Goal: Task Accomplishment & Management: Use online tool/utility

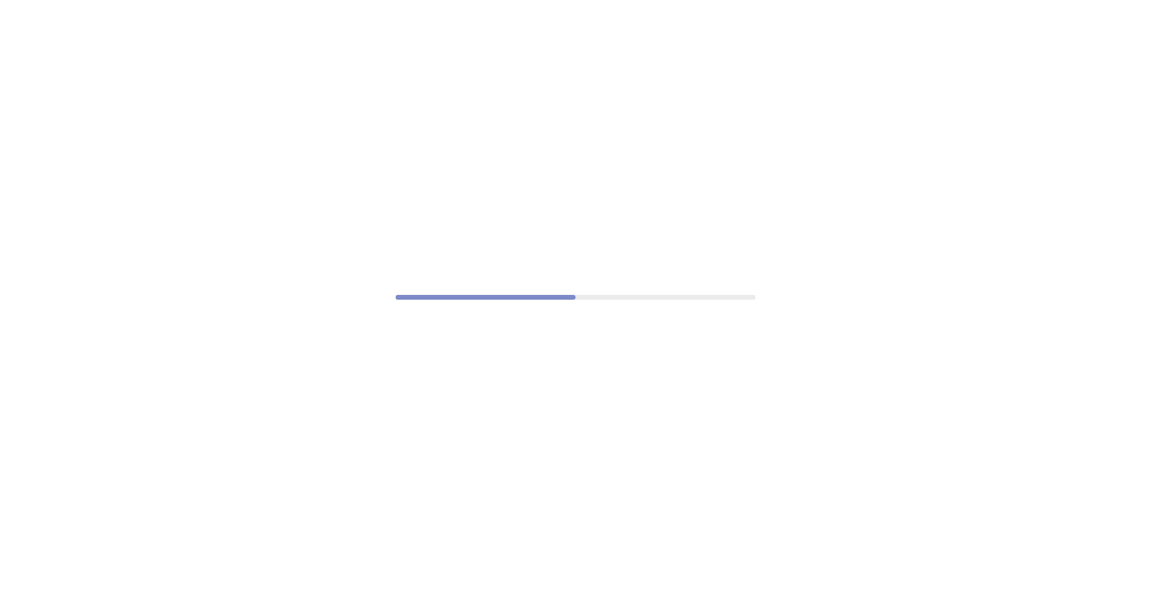
click at [638, 218] on div at bounding box center [575, 297] width 1151 height 594
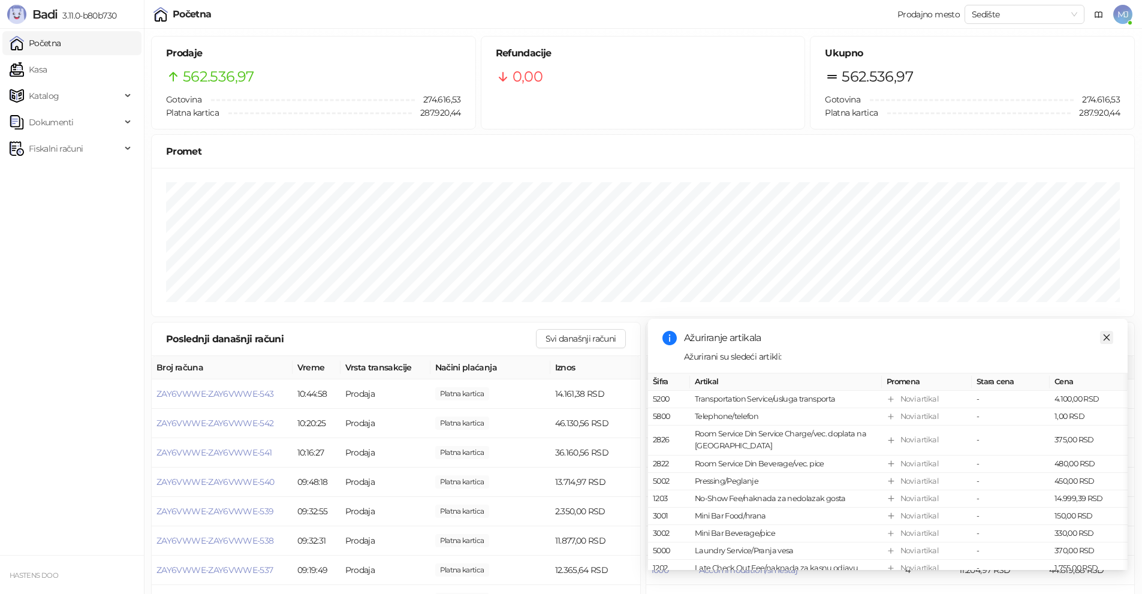
click at [1106, 339] on icon "close" at bounding box center [1106, 337] width 8 height 8
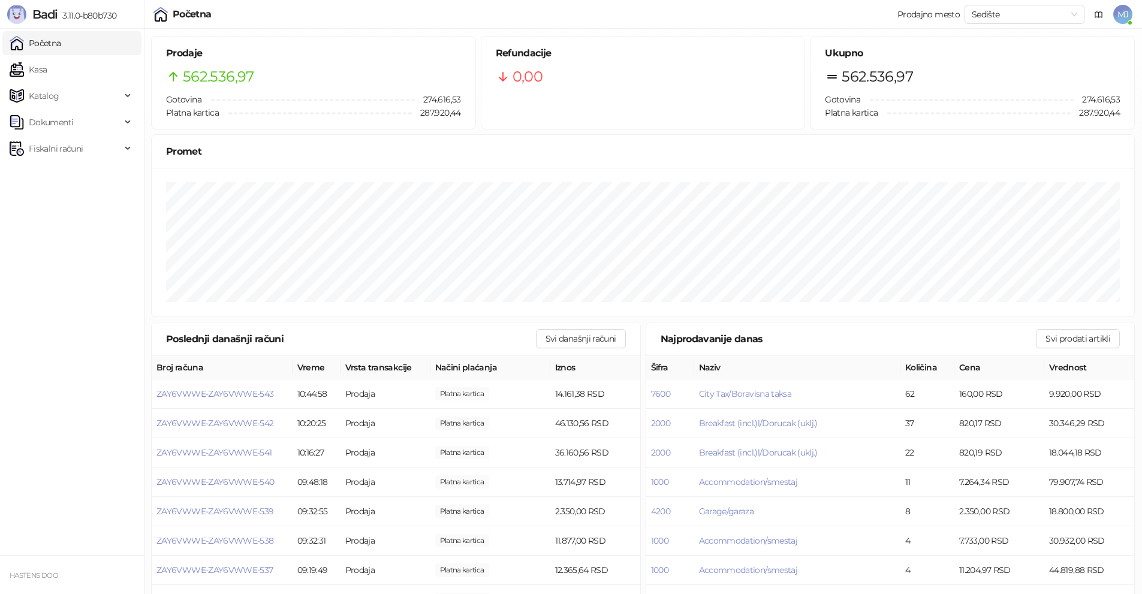
click at [1126, 13] on span "MJ" at bounding box center [1122, 14] width 19 height 19
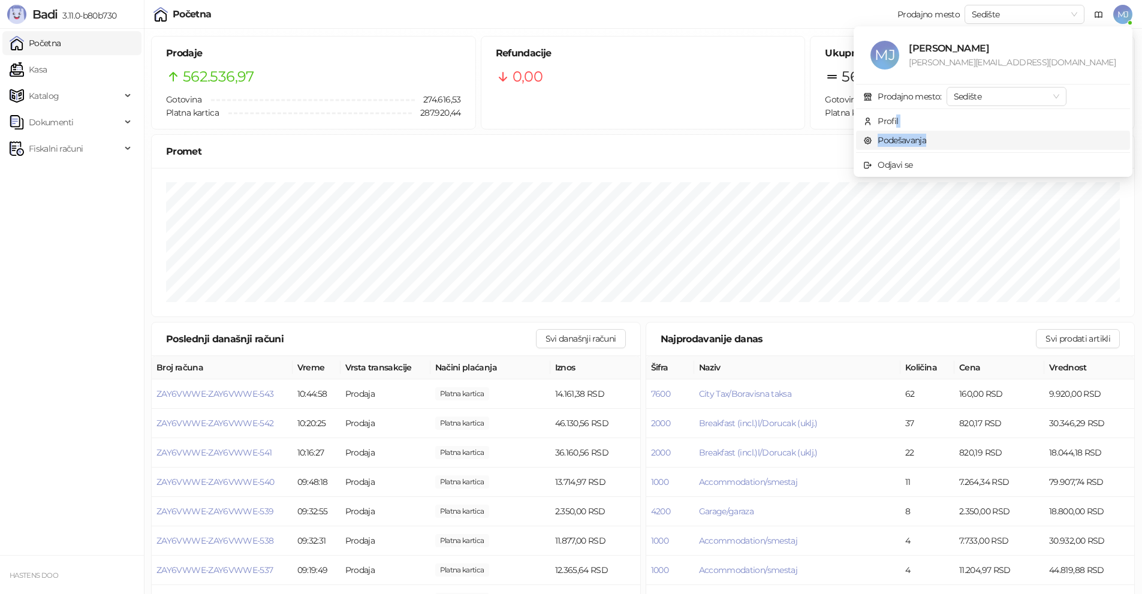
drag, startPoint x: 960, startPoint y: 122, endPoint x: 966, endPoint y: 138, distance: 17.1
click at [966, 138] on ul "MJ Miloš Jovović milos.jovovic@montora.com Prodajno mesto: Sedište Profil Podeš…" at bounding box center [993, 101] width 279 height 150
click at [926, 139] on link "Podešavanja" at bounding box center [894, 140] width 63 height 11
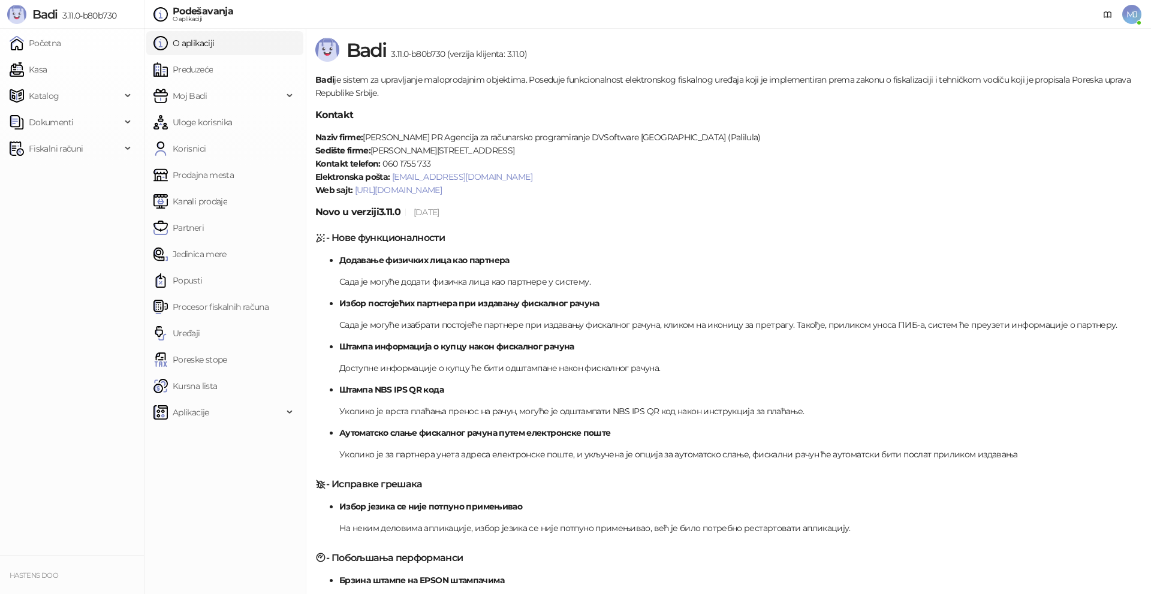
drag, startPoint x: 197, startPoint y: 327, endPoint x: 319, endPoint y: 303, distance: 124.6
click at [197, 328] on link "Uređaji" at bounding box center [176, 333] width 47 height 24
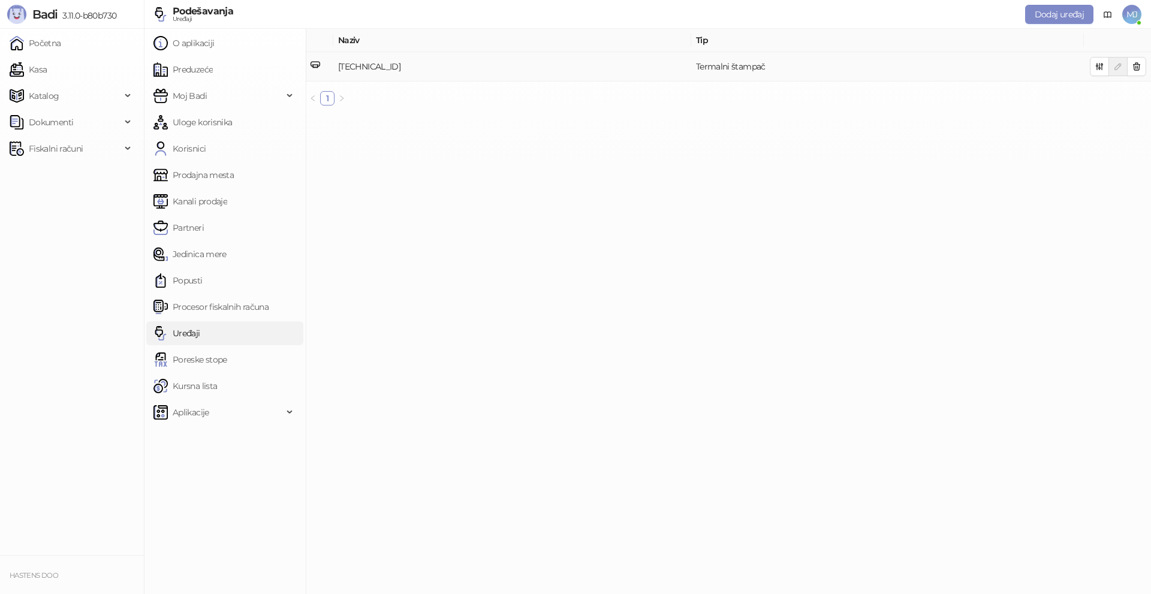
click at [685, 67] on td "192.168.0.251:9100" at bounding box center [512, 66] width 358 height 29
click at [1099, 66] on icon "button" at bounding box center [1100, 67] width 10 height 10
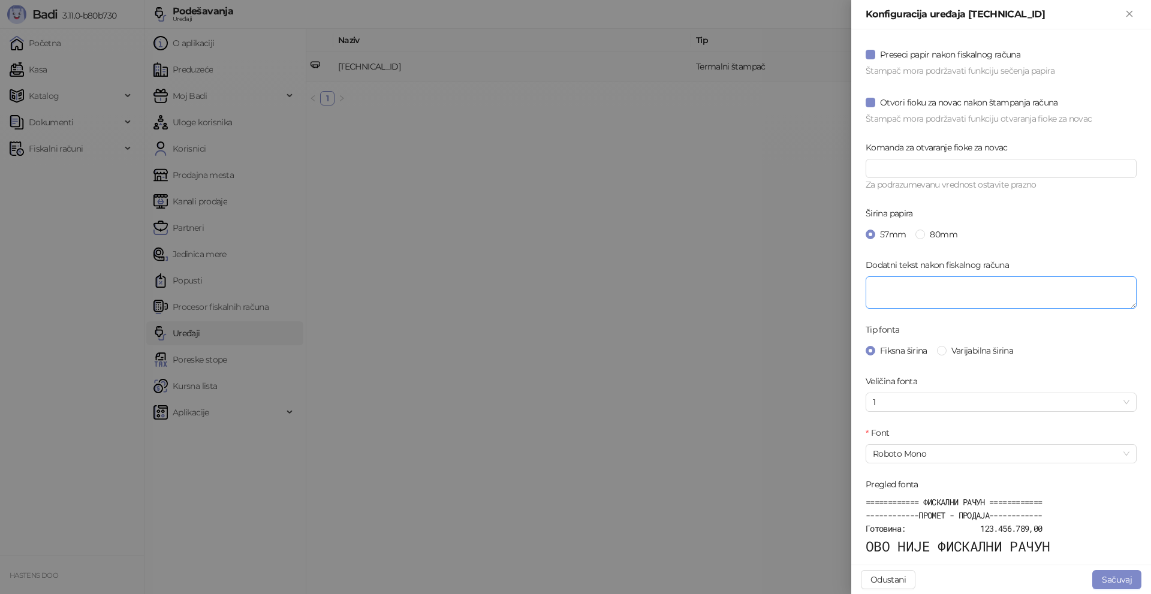
scroll to position [299, 0]
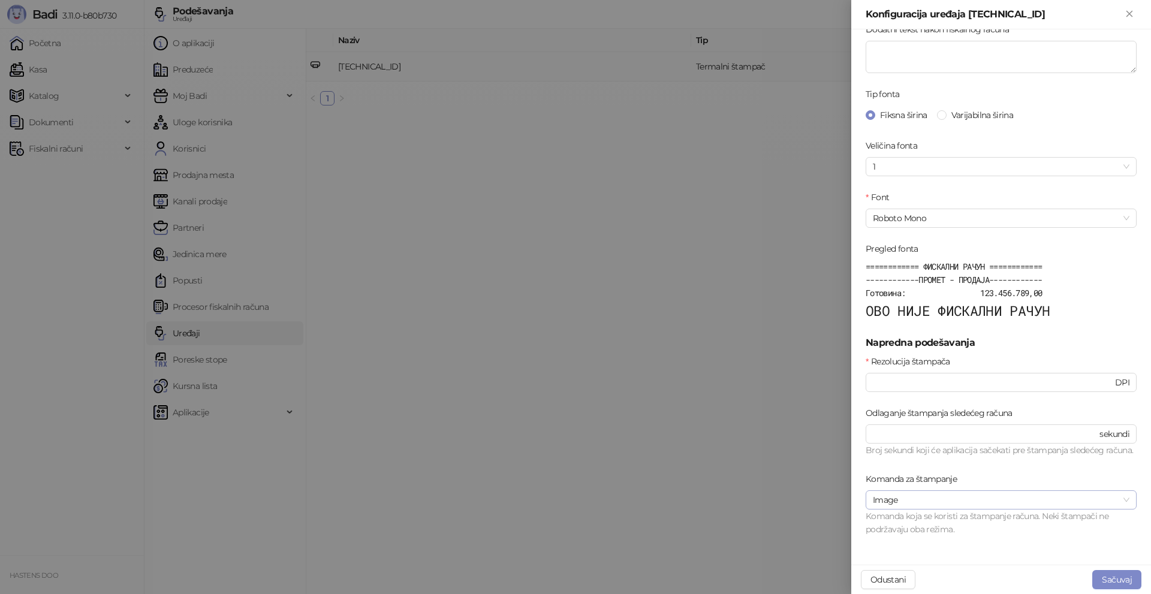
click at [918, 498] on span "Image" at bounding box center [1001, 500] width 257 height 18
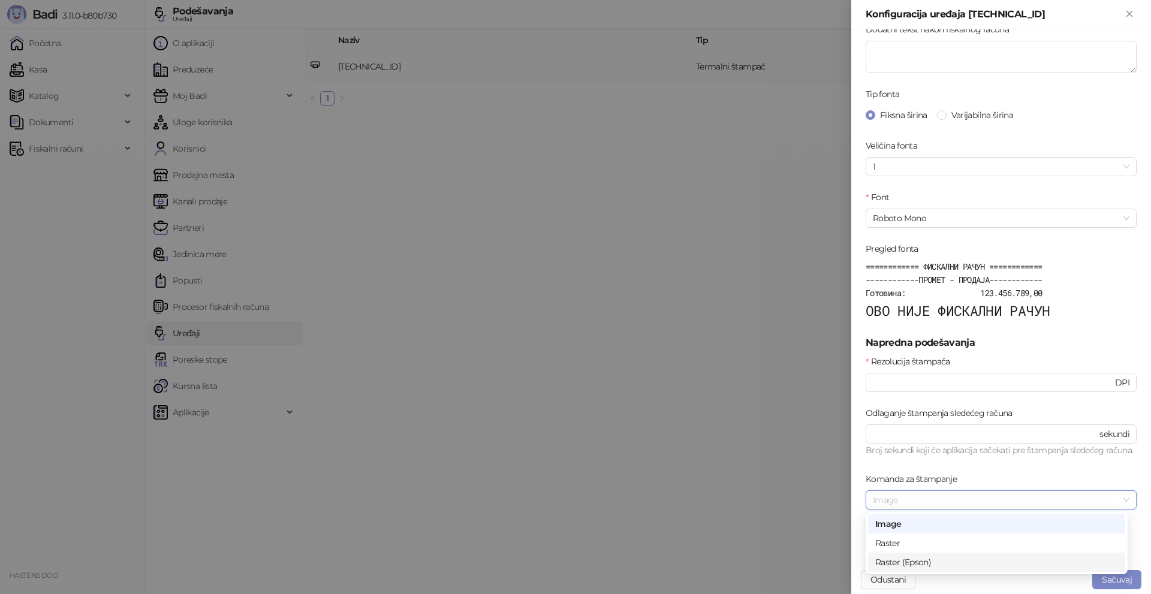
click at [909, 560] on div "Raster (Epson)" at bounding box center [996, 562] width 243 height 13
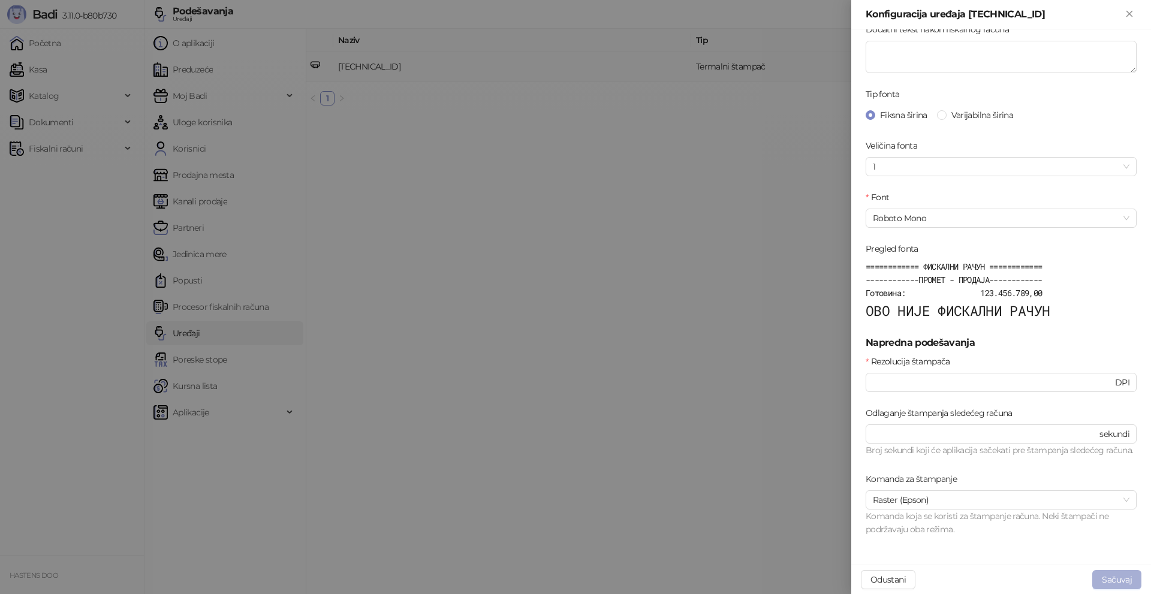
click at [1112, 578] on button "Sačuvaj" at bounding box center [1116, 579] width 49 height 19
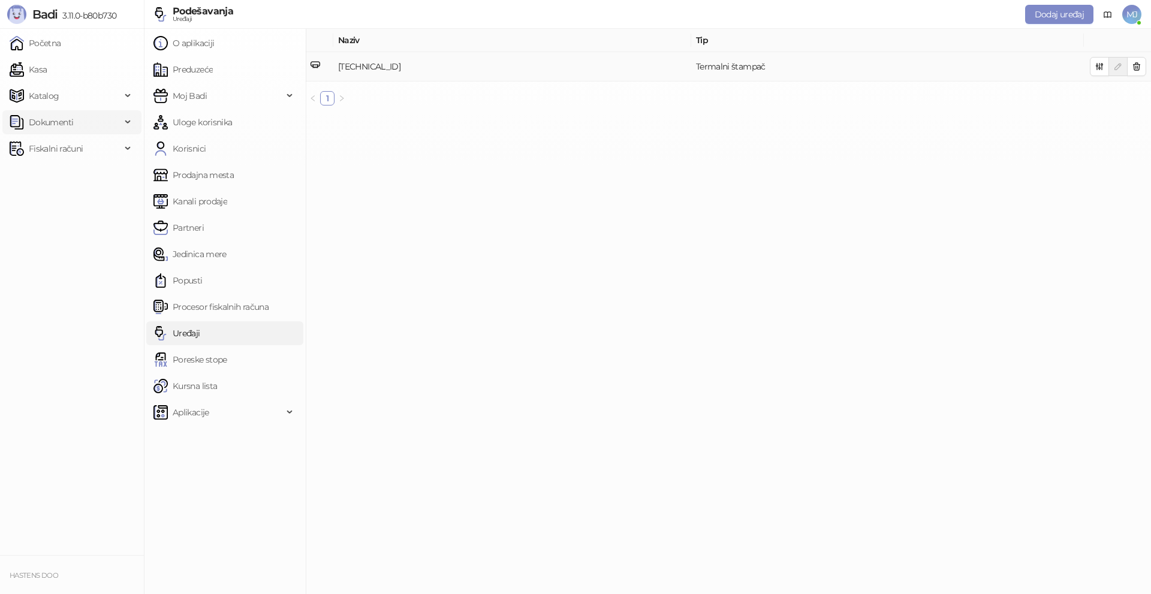
click at [56, 123] on span "Dokumenti" at bounding box center [51, 122] width 44 height 24
click at [57, 153] on link "Ulazni dokumenti" at bounding box center [58, 149] width 88 height 24
click at [58, 205] on span "Fiskalni računi" at bounding box center [56, 204] width 54 height 24
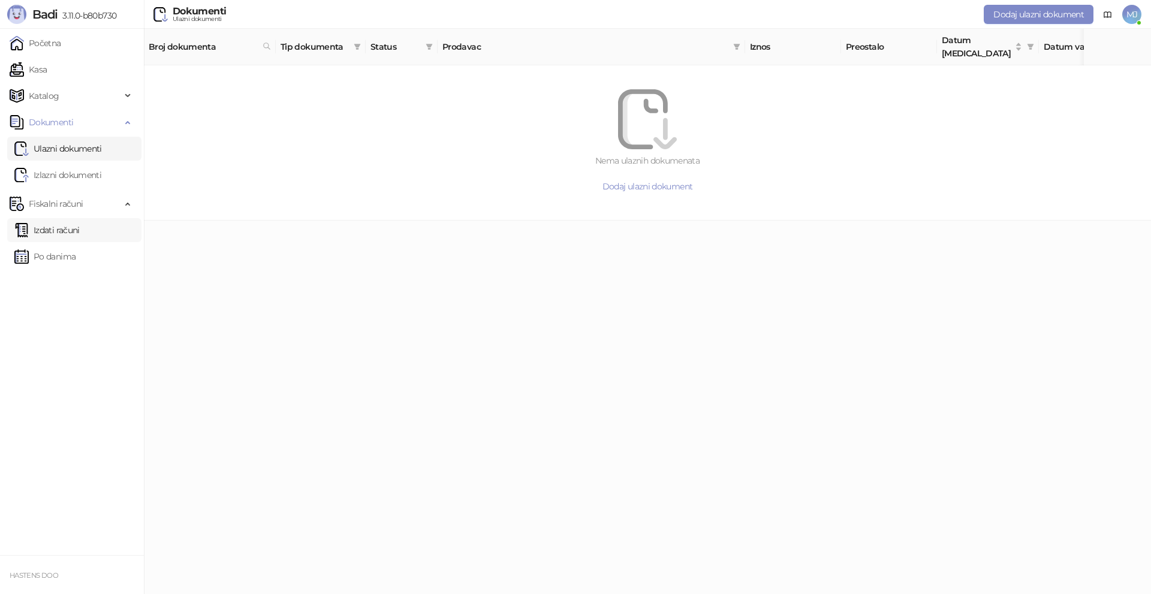
click at [70, 228] on link "Izdati računi" at bounding box center [46, 230] width 65 height 24
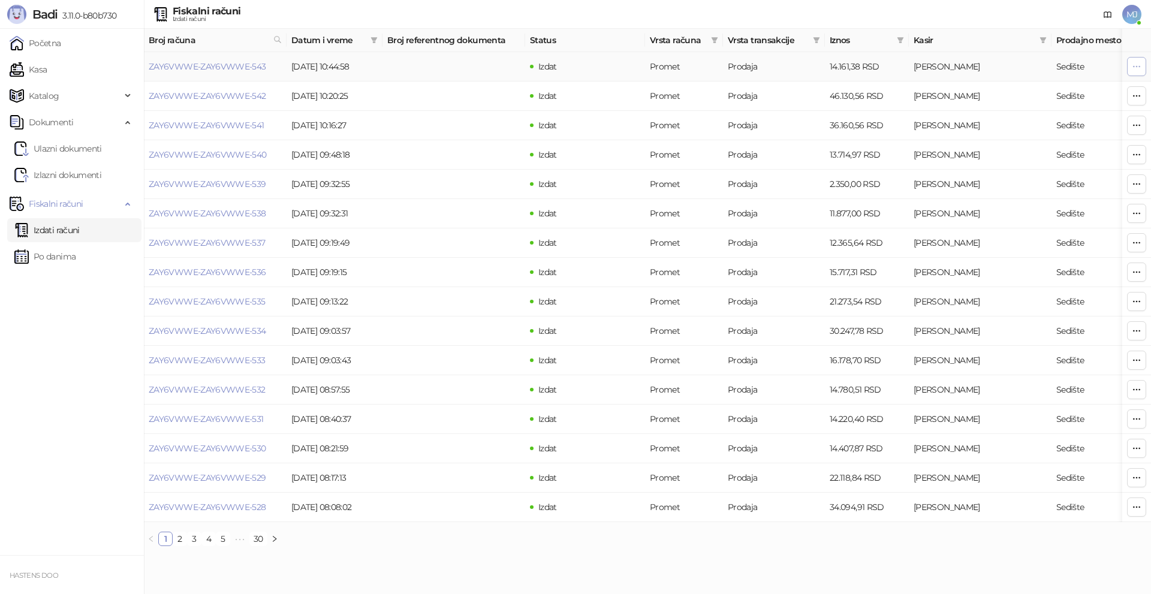
click at [1132, 65] on button "button" at bounding box center [1136, 66] width 19 height 19
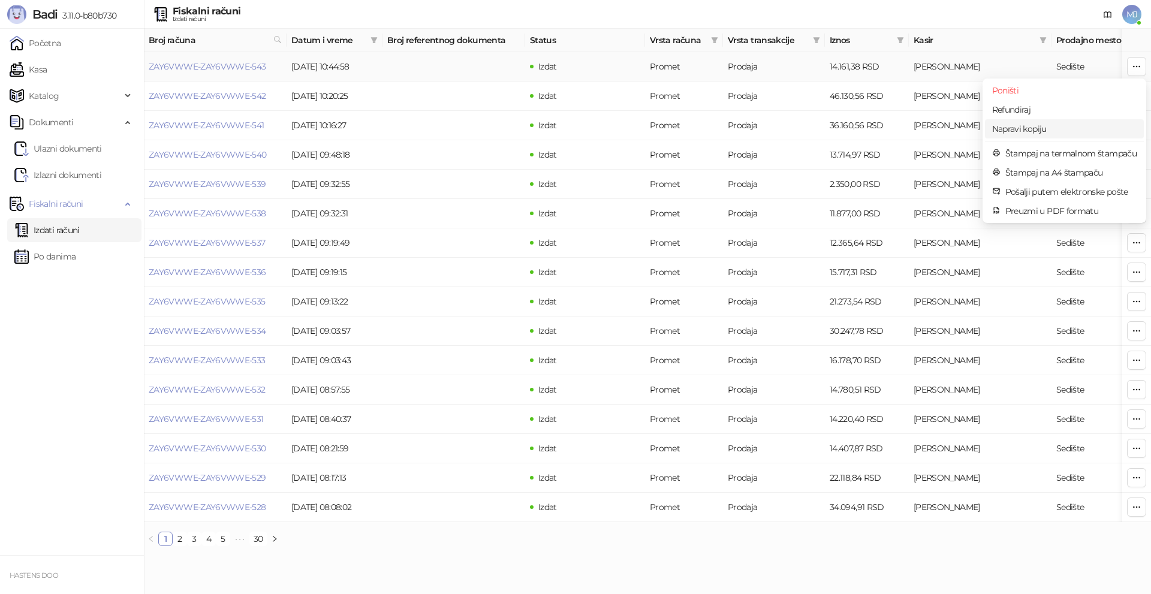
click at [1023, 129] on span "Napravi kopiju" at bounding box center [1064, 128] width 144 height 13
type input "**********"
type input "********"
type input "****"
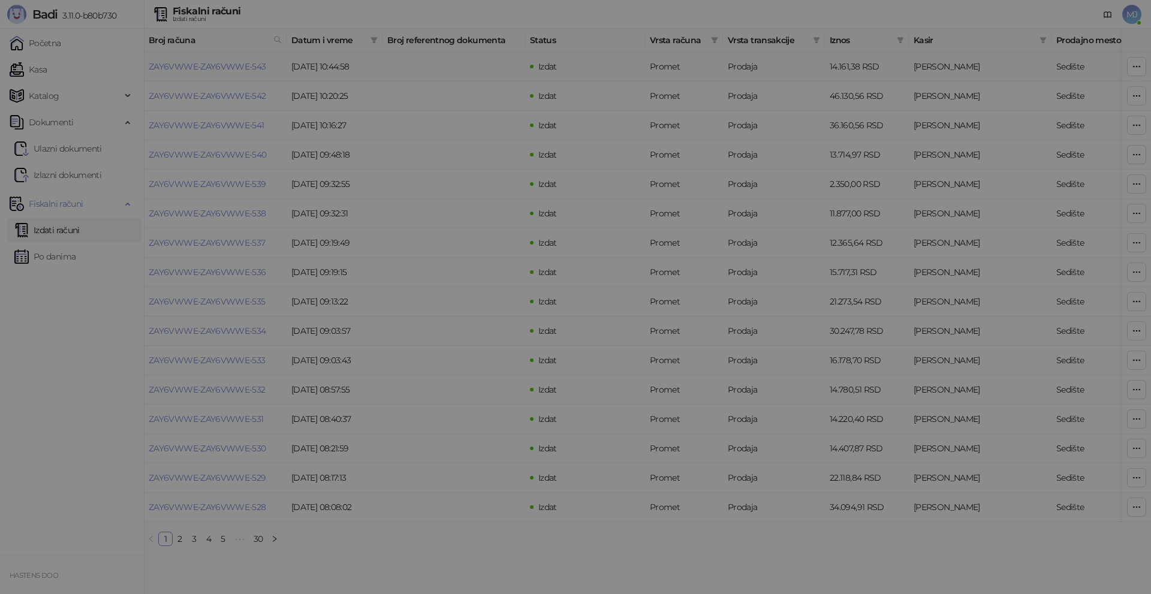
type input "**********"
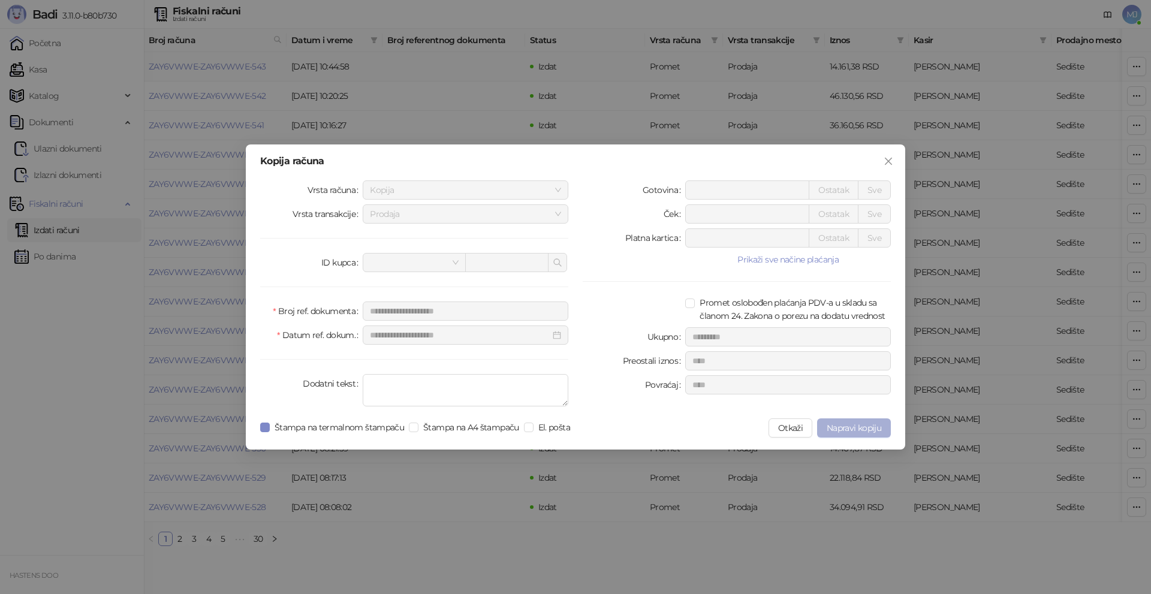
click at [851, 427] on span "Napravi kopiju" at bounding box center [854, 428] width 55 height 11
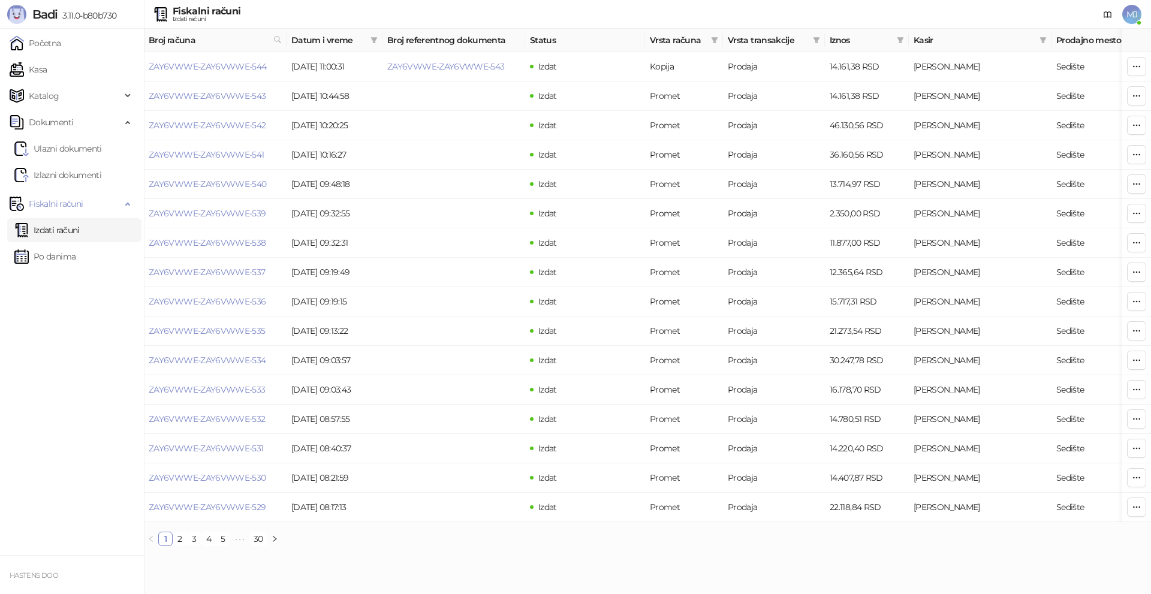
click at [1129, 17] on span "MJ" at bounding box center [1131, 14] width 19 height 19
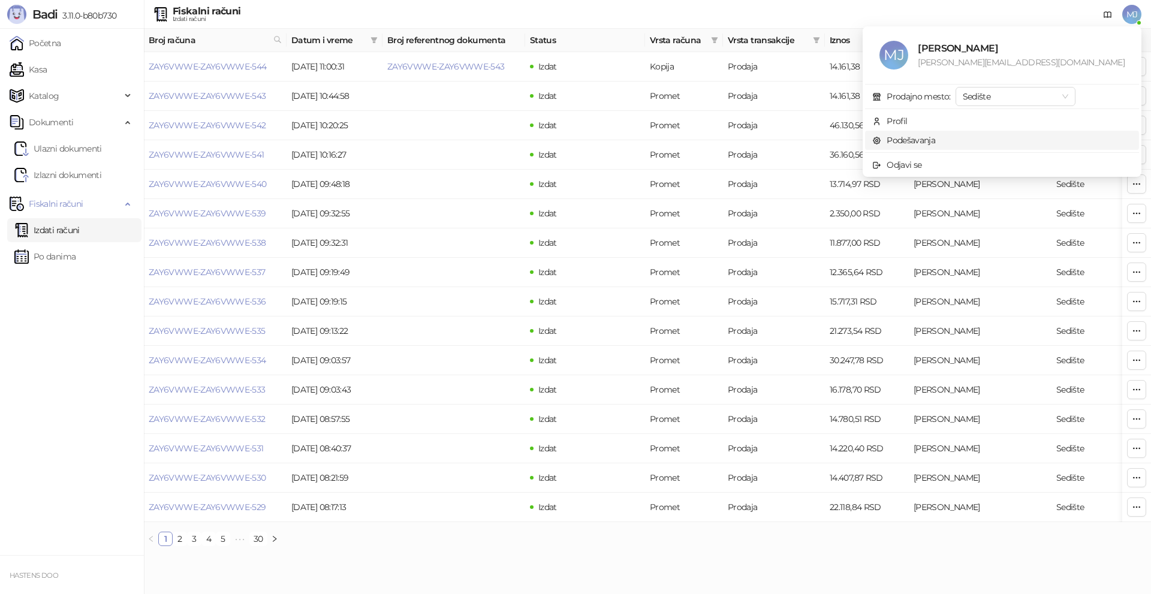
click at [935, 139] on link "Podešavanja" at bounding box center [903, 140] width 63 height 11
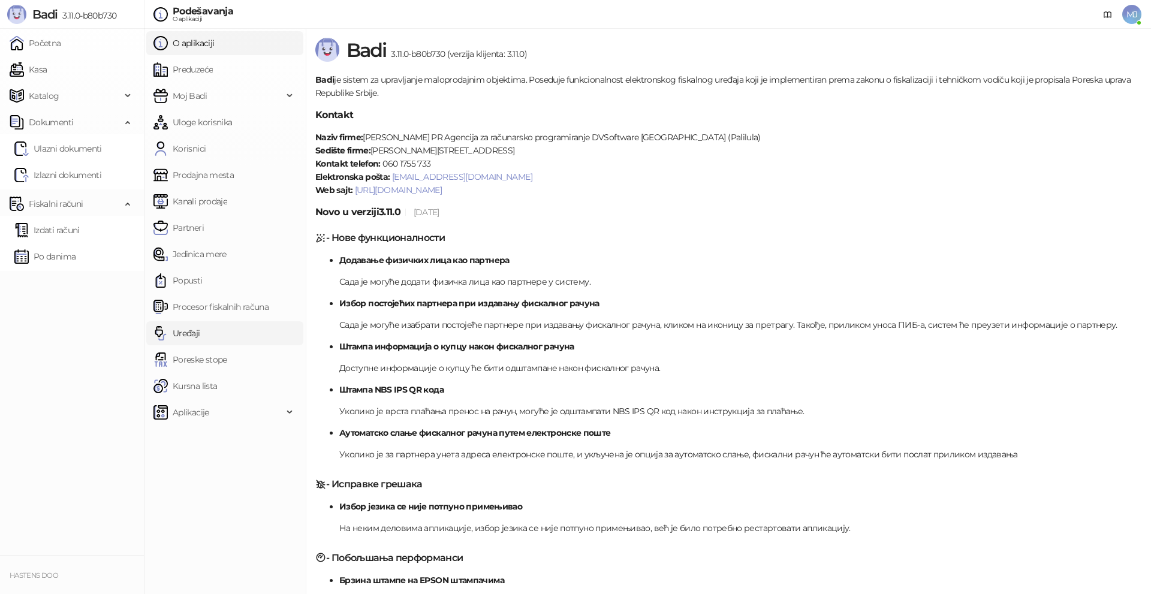
click at [200, 336] on link "Uređaji" at bounding box center [176, 333] width 47 height 24
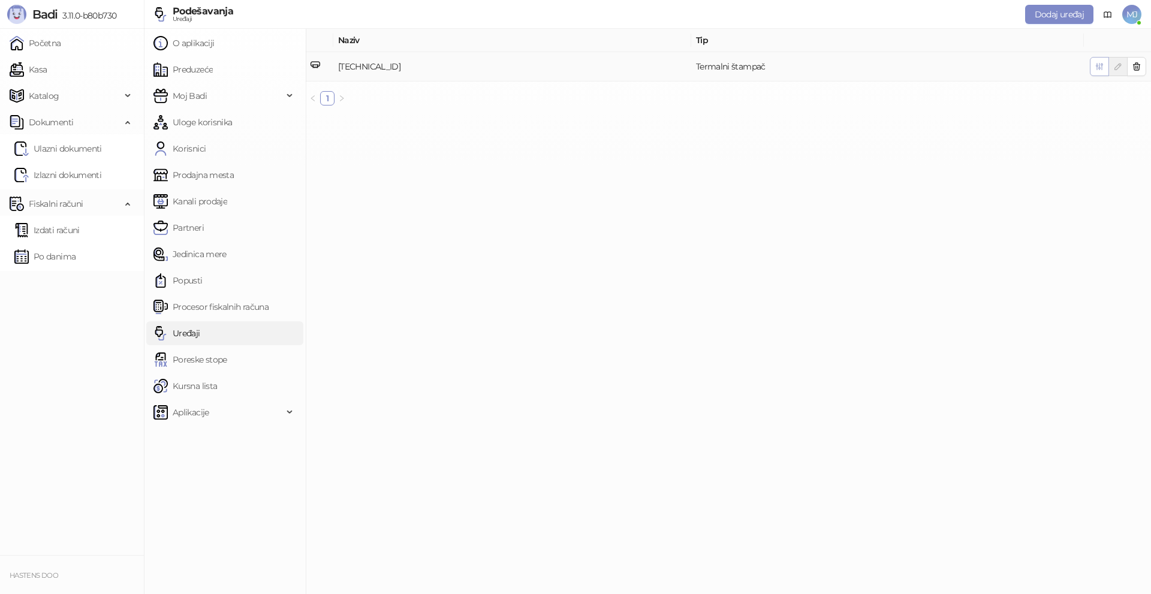
click at [1099, 67] on icon "button" at bounding box center [1099, 67] width 7 height 7
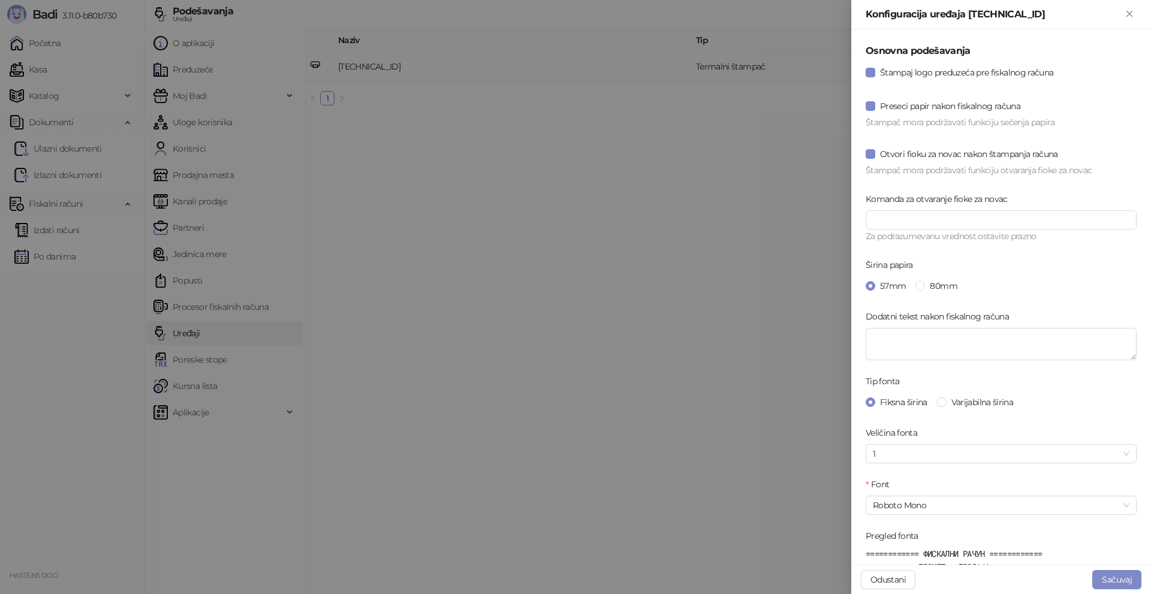
scroll to position [60, 0]
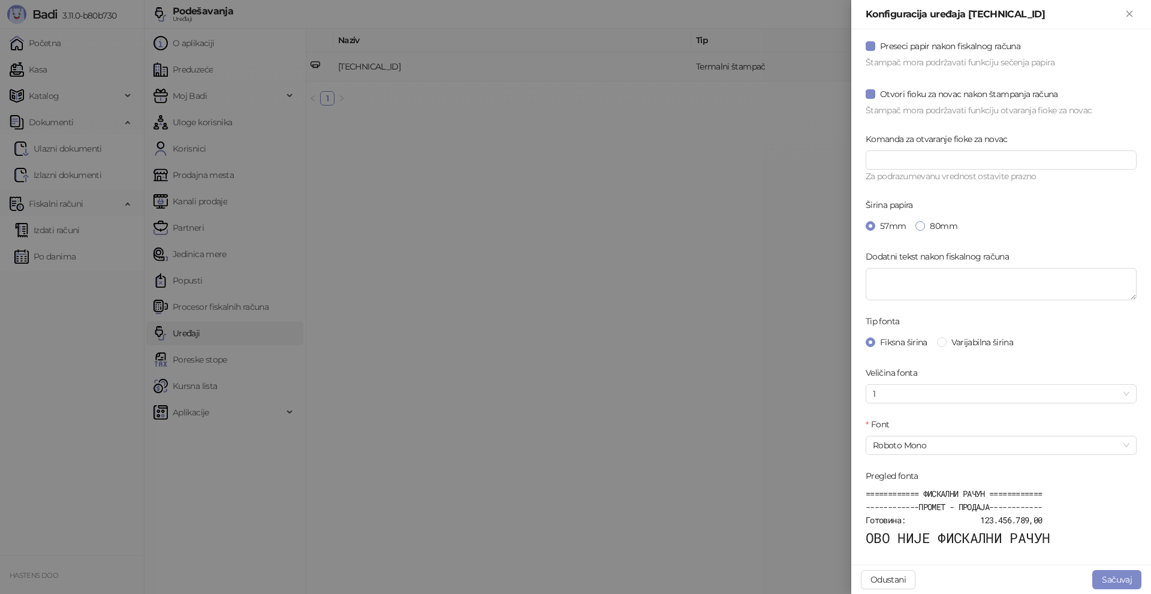
click at [925, 221] on span "80mm" at bounding box center [943, 225] width 37 height 13
click at [1106, 578] on button "Sačuvaj" at bounding box center [1116, 579] width 49 height 19
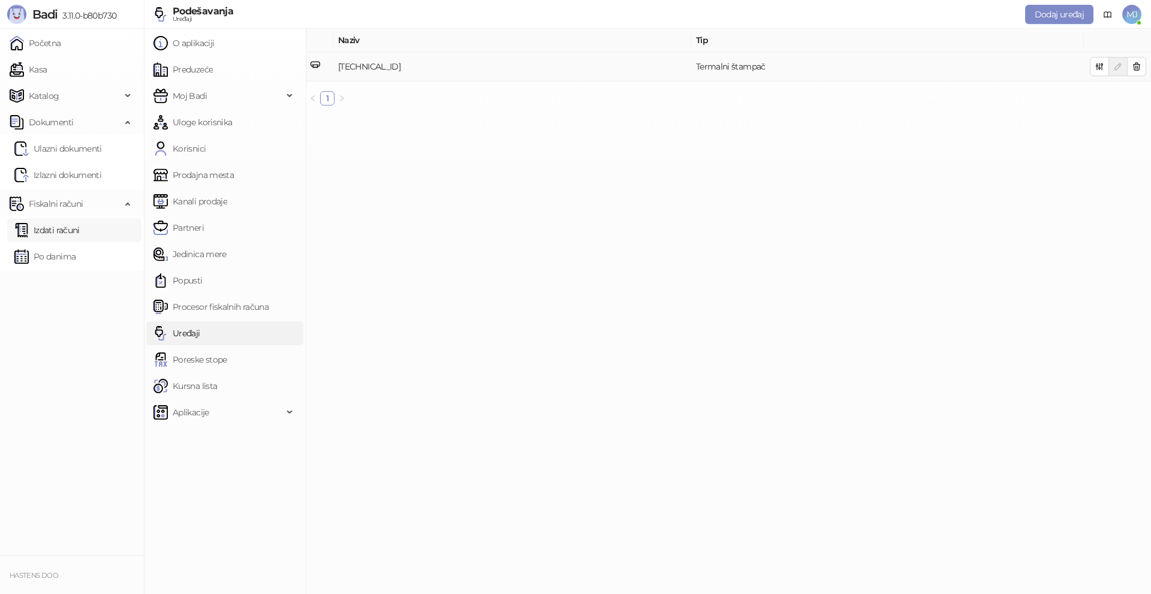
click at [57, 229] on link "Izdati računi" at bounding box center [46, 230] width 65 height 24
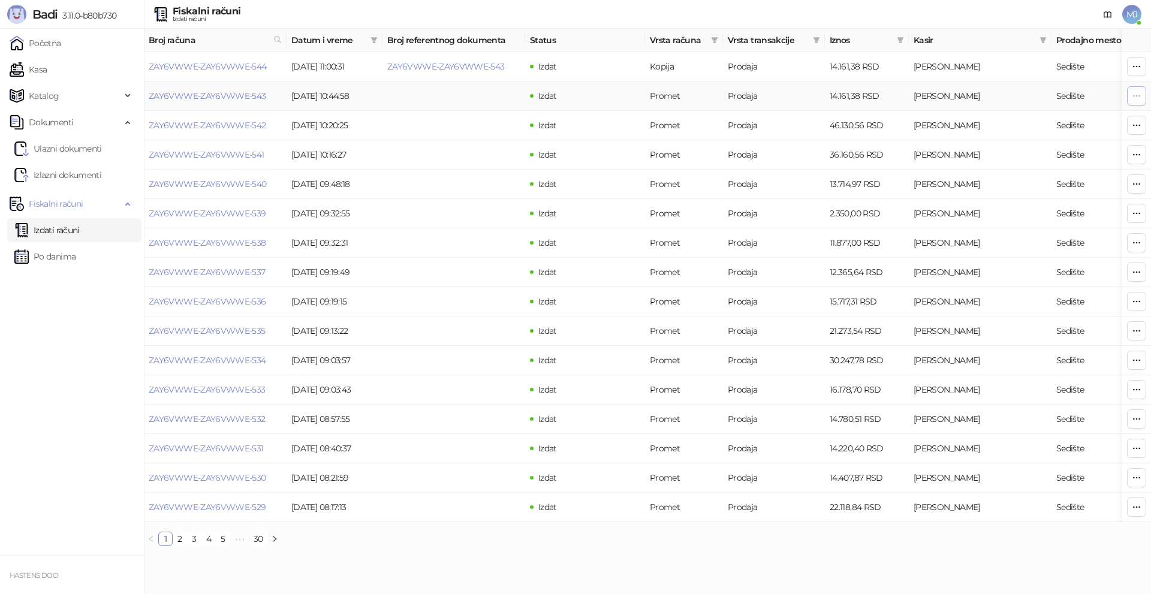
click at [1133, 98] on icon "button" at bounding box center [1137, 96] width 10 height 10
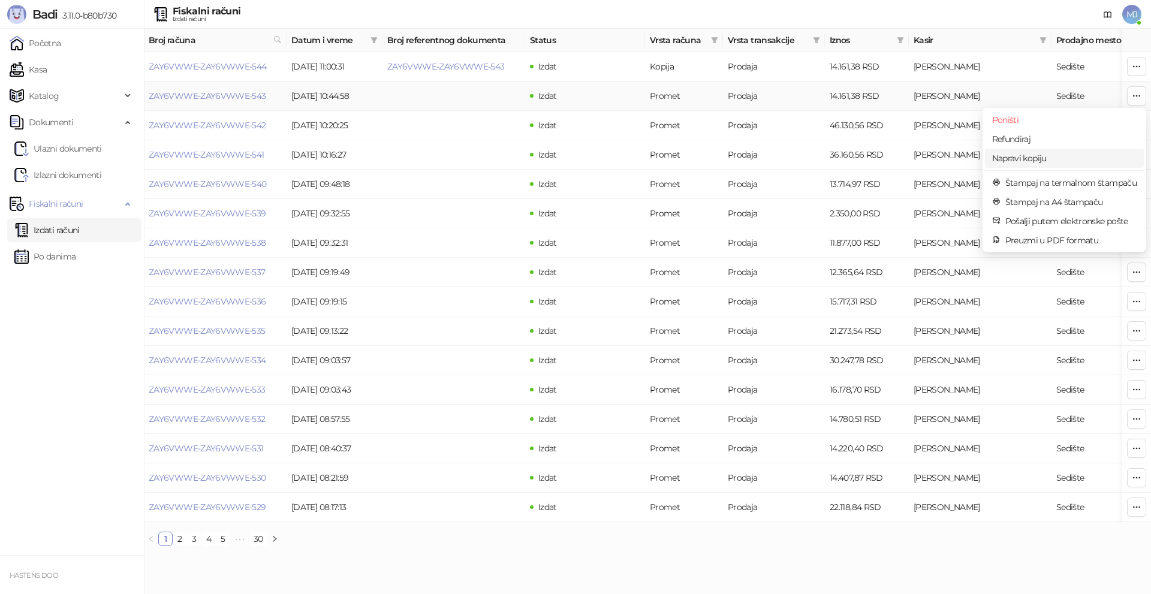
click at [1041, 156] on span "Napravi kopiju" at bounding box center [1064, 158] width 144 height 13
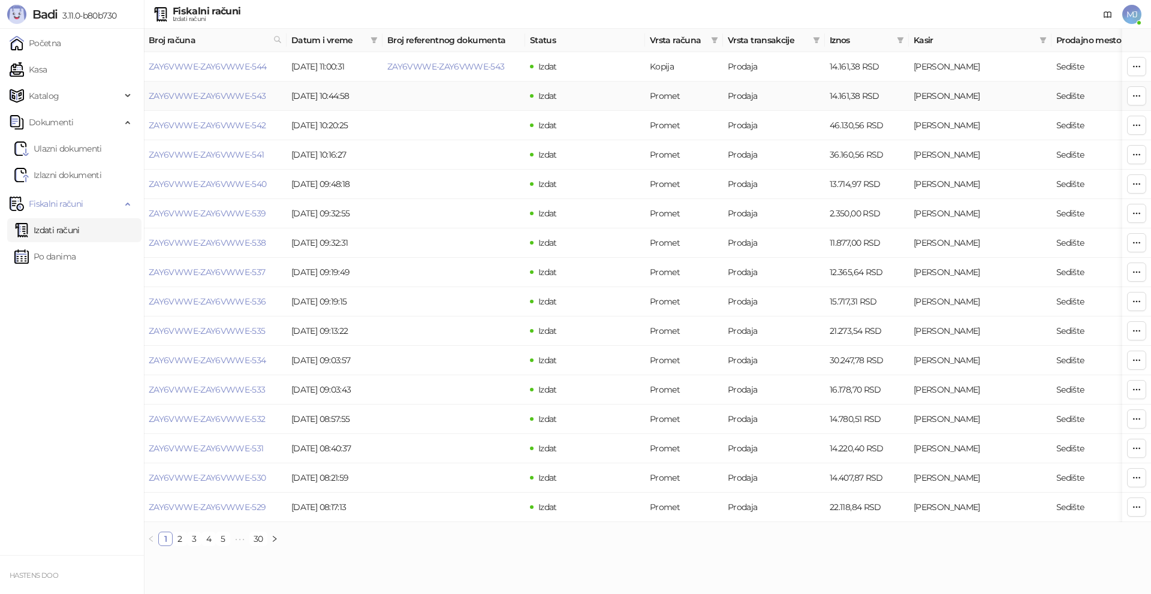
type input "**********"
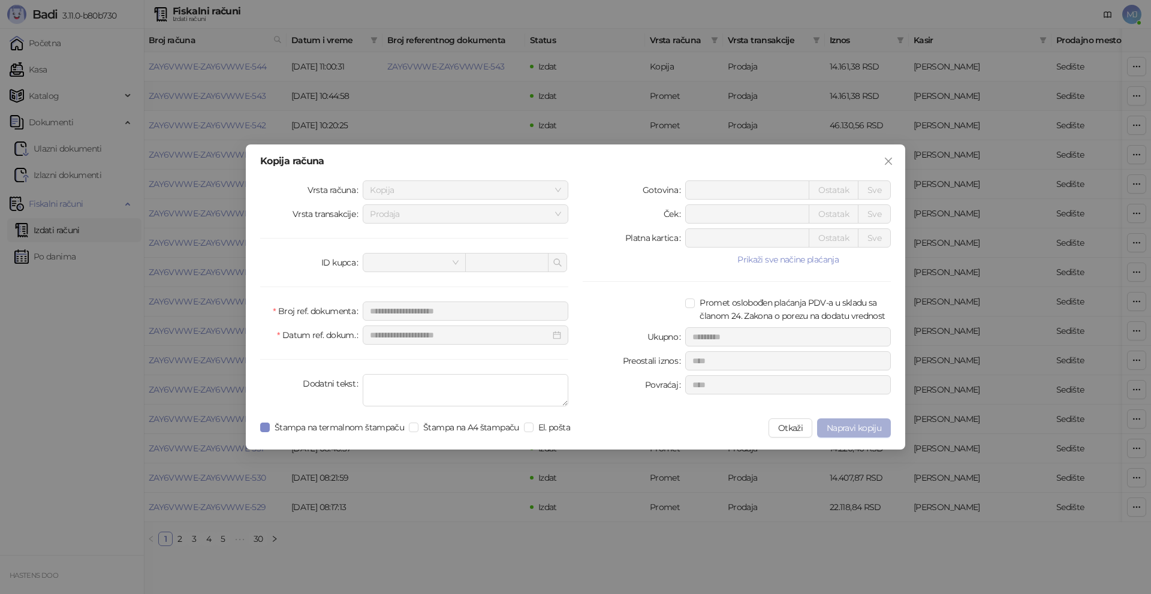
click at [855, 434] on button "Napravi kopiju" at bounding box center [854, 427] width 74 height 19
